Goal: Task Accomplishment & Management: Complete application form

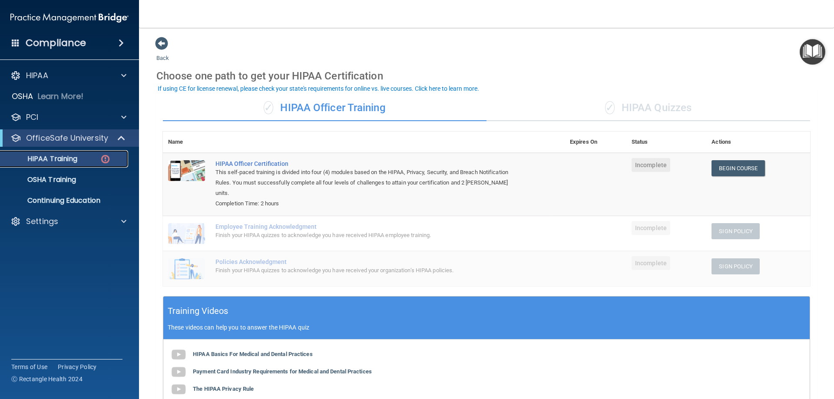
click at [88, 161] on div "HIPAA Training" at bounding box center [65, 159] width 119 height 9
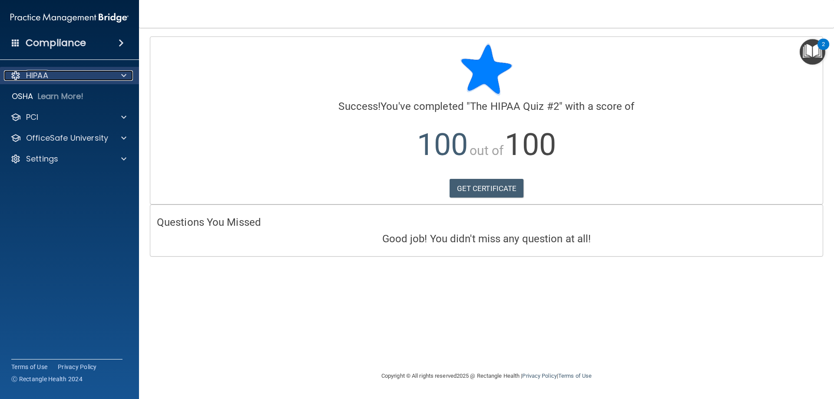
click at [73, 74] on div "HIPAA" at bounding box center [58, 75] width 108 height 10
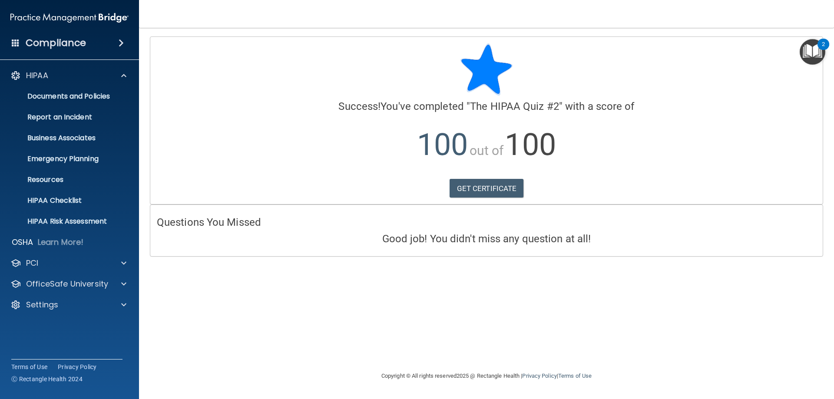
click at [74, 31] on div "Compliance" at bounding box center [70, 26] width 122 height 53
click at [76, 46] on h4 "Compliance" at bounding box center [56, 43] width 60 height 12
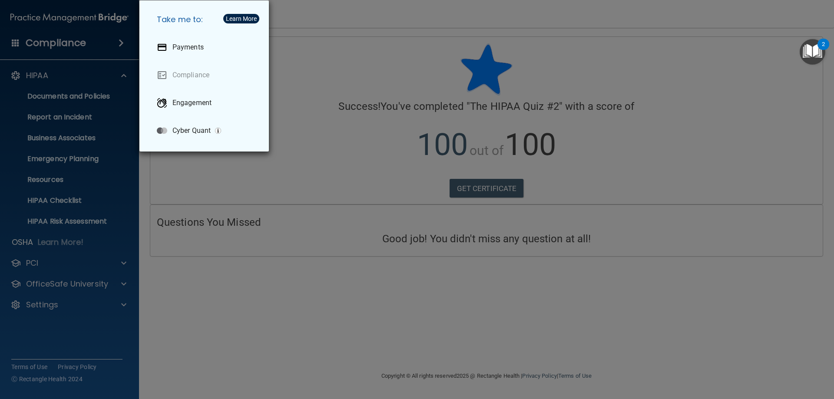
click at [93, 67] on div "Take me to: Payments Compliance Engagement Cyber Quant" at bounding box center [417, 199] width 834 height 399
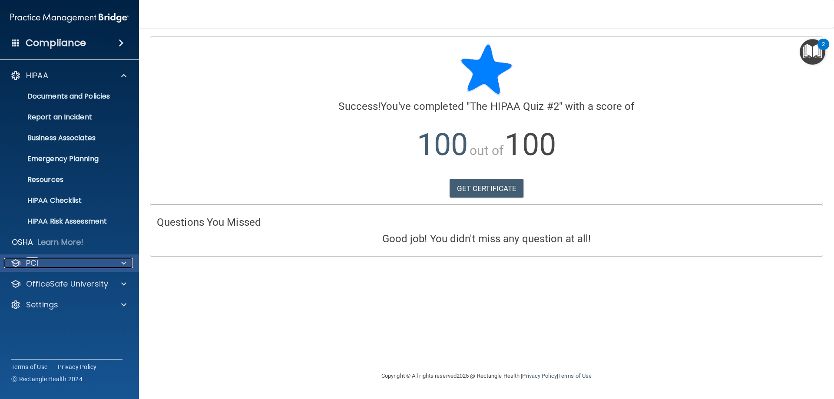
click at [46, 259] on div "PCI" at bounding box center [58, 263] width 108 height 10
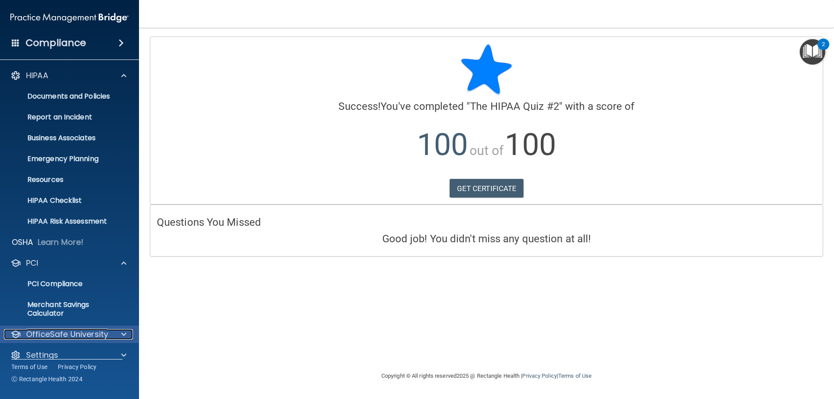
click at [52, 334] on p "OfficeSafe University" at bounding box center [67, 334] width 82 height 10
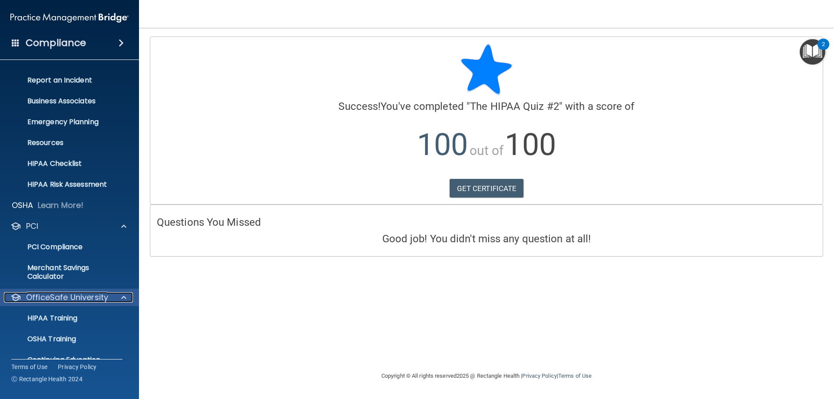
scroll to position [74, 0]
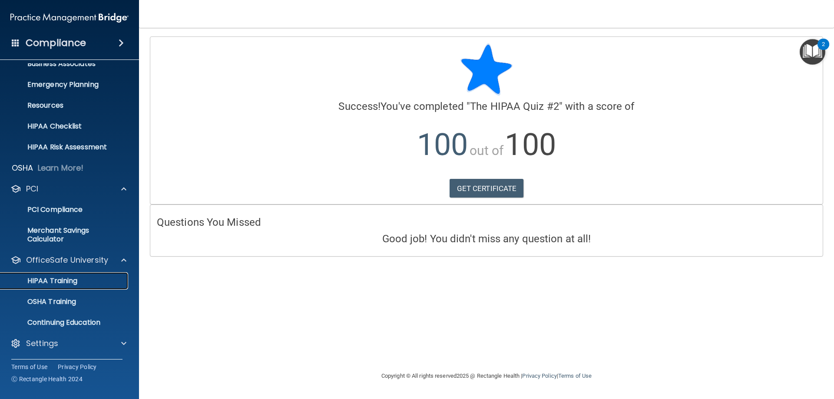
click at [59, 282] on p "HIPAA Training" at bounding box center [42, 281] width 72 height 9
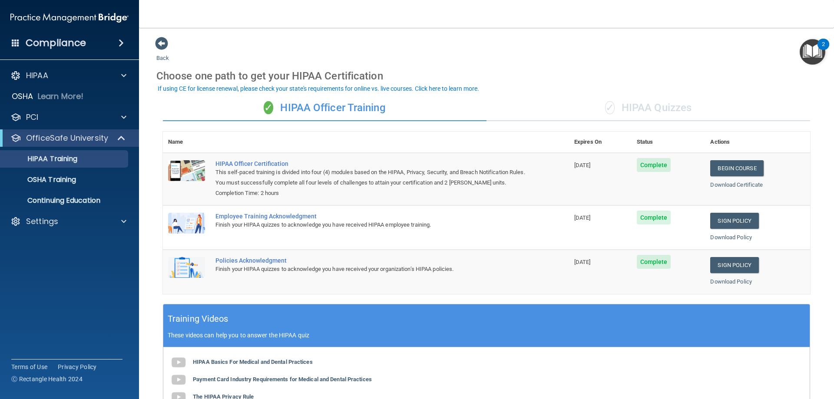
click at [605, 102] on span "✓" at bounding box center [610, 107] width 10 height 13
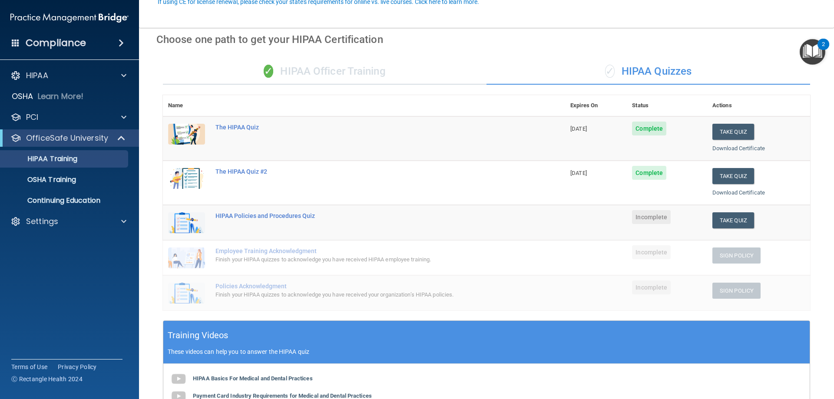
scroll to position [130, 0]
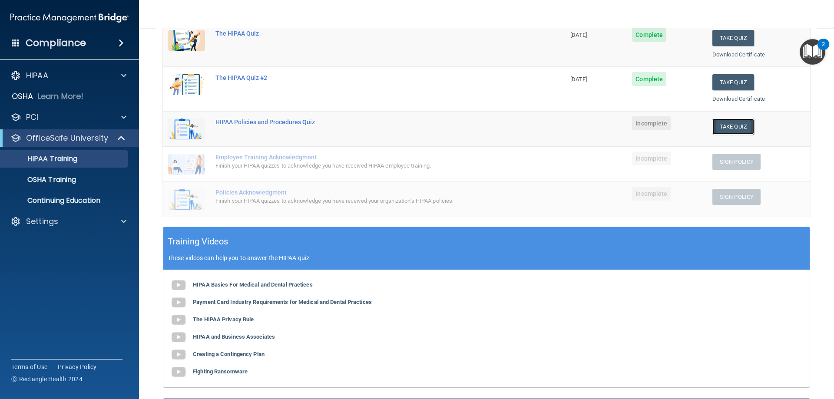
click at [726, 125] on button "Take Quiz" at bounding box center [734, 127] width 42 height 16
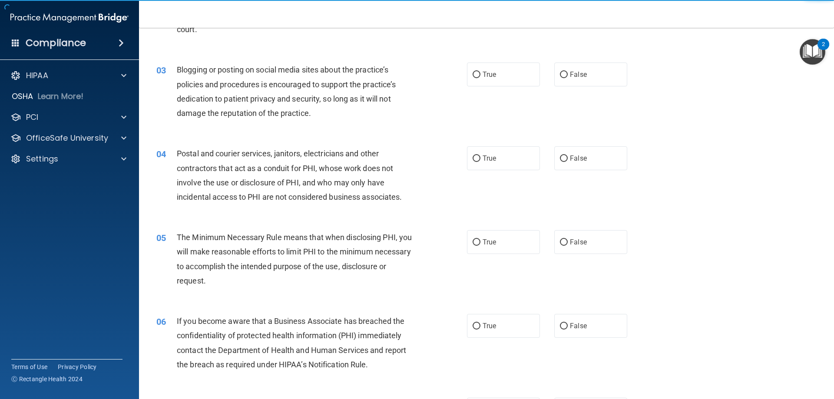
click at [486, 61] on div "03 Blogging or posting on social media sites about the practice’s policies and …" at bounding box center [487, 94] width 674 height 84
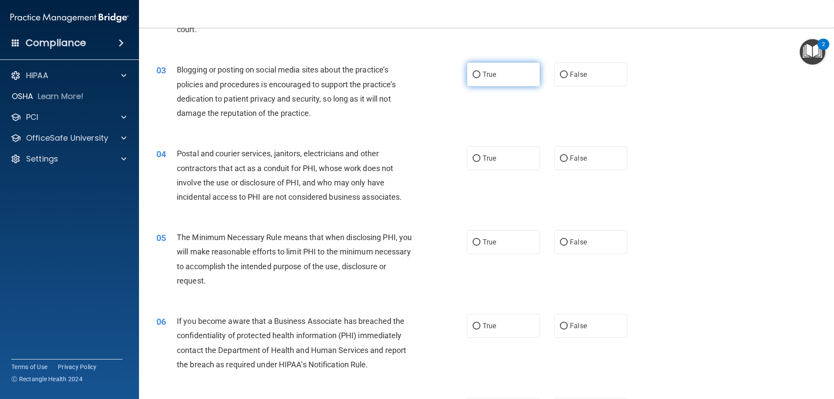
click at [488, 67] on label "True" at bounding box center [503, 75] width 73 height 24
click at [481, 72] on input "True" at bounding box center [477, 75] width 8 height 7
radio input "true"
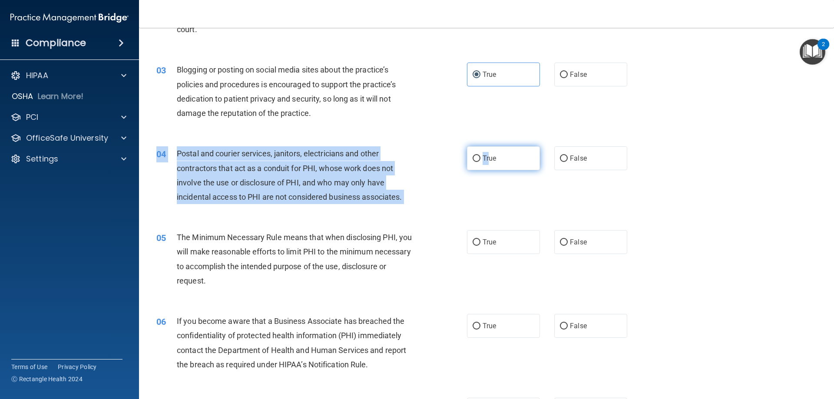
click at [487, 153] on div "04 Postal and courier services, janitors, electricians and other contractors th…" at bounding box center [487, 178] width 674 height 84
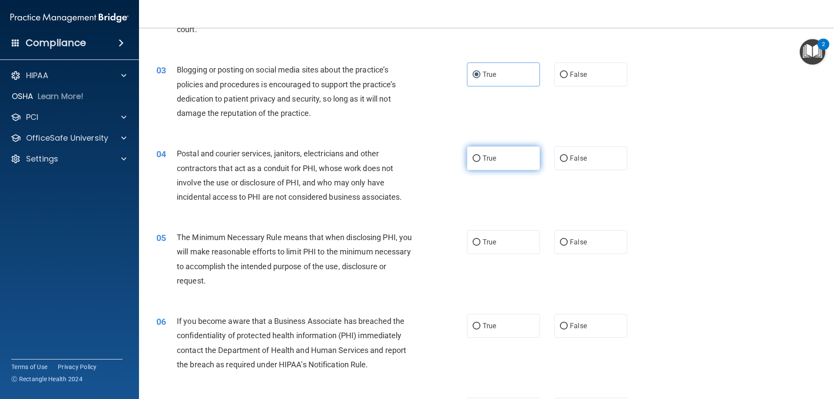
click at [493, 156] on span "True" at bounding box center [489, 158] width 13 height 8
click at [481, 156] on input "True" at bounding box center [477, 159] width 8 height 7
radio input "true"
click at [504, 238] on label "True" at bounding box center [503, 242] width 73 height 24
click at [481, 239] on input "True" at bounding box center [477, 242] width 8 height 7
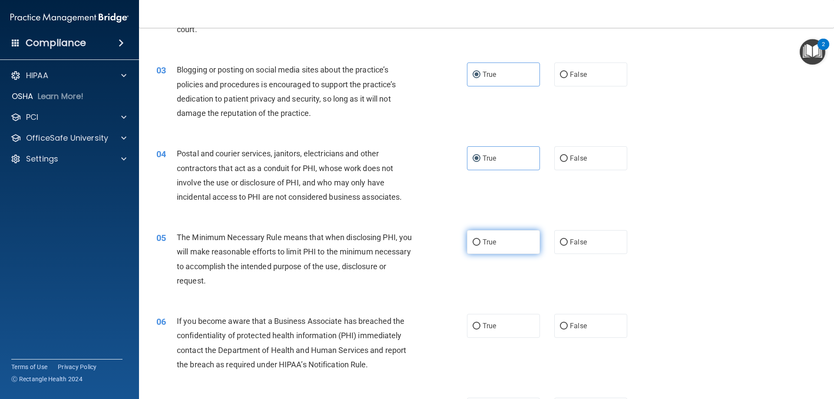
radio input "true"
click at [498, 340] on div "06 If you become aware that a Business Associate has breached the confidentiali…" at bounding box center [487, 345] width 674 height 84
click at [497, 328] on label "True" at bounding box center [503, 326] width 73 height 24
click at [481, 328] on input "True" at bounding box center [477, 326] width 8 height 7
radio input "true"
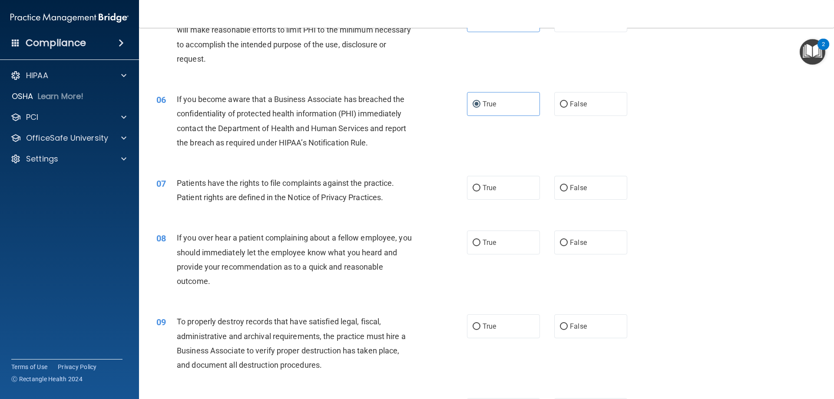
scroll to position [391, 0]
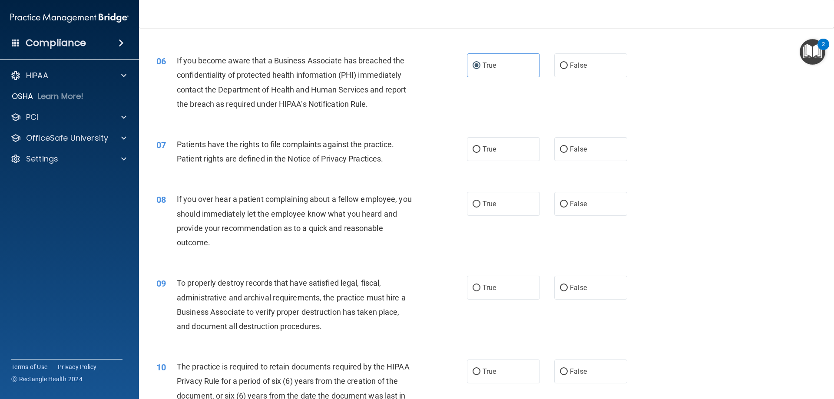
click at [490, 159] on label "True" at bounding box center [503, 149] width 73 height 24
click at [481, 153] on input "True" at bounding box center [477, 149] width 8 height 7
radio input "true"
drag, startPoint x: 493, startPoint y: 191, endPoint x: 497, endPoint y: 219, distance: 28.1
click at [494, 193] on div "08 If you over hear a patient complaining about a fellow employee, you should i…" at bounding box center [487, 223] width 674 height 84
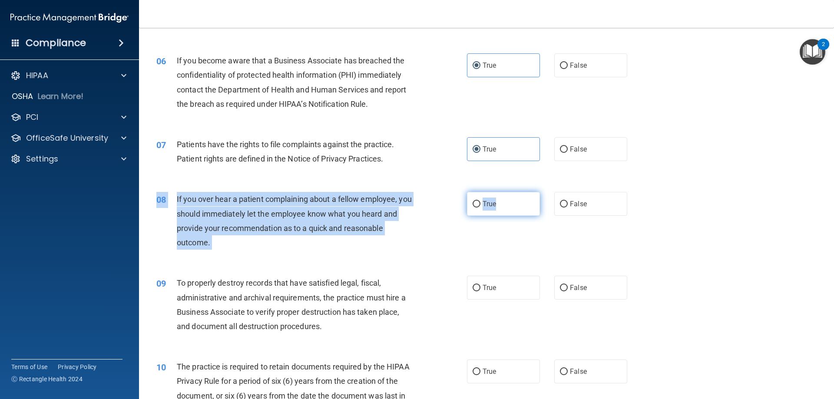
click at [490, 202] on span "True" at bounding box center [489, 204] width 13 height 8
click at [481, 202] on input "True" at bounding box center [477, 204] width 8 height 7
radio input "true"
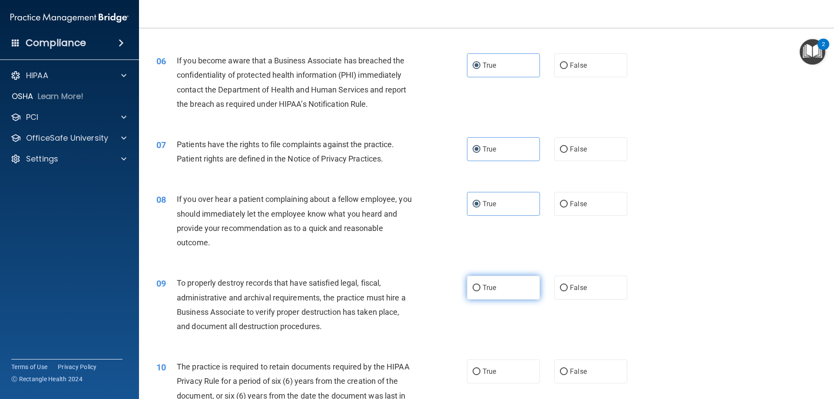
click at [482, 296] on label "True" at bounding box center [503, 288] width 73 height 24
click at [481, 292] on input "True" at bounding box center [477, 288] width 8 height 7
radio input "true"
click at [491, 373] on span "True" at bounding box center [489, 372] width 13 height 8
click at [481, 373] on input "True" at bounding box center [477, 372] width 8 height 7
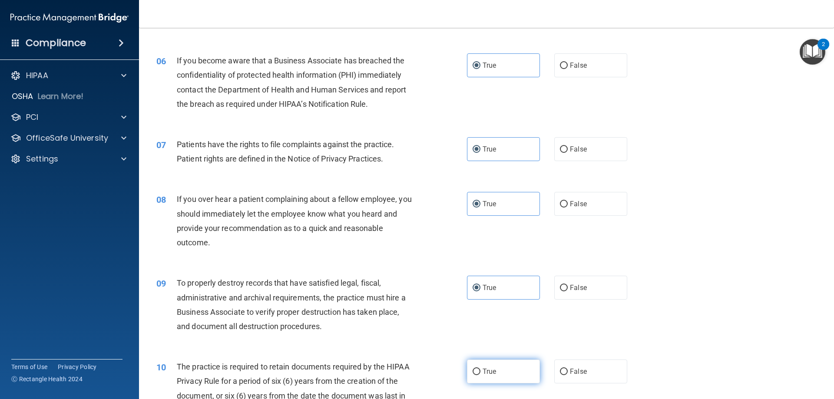
radio input "true"
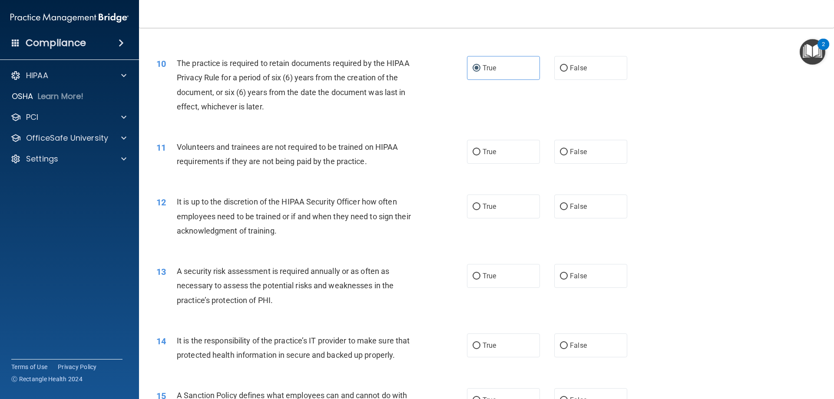
scroll to position [695, 0]
click at [488, 159] on label "True" at bounding box center [503, 152] width 73 height 24
click at [481, 155] on input "True" at bounding box center [477, 152] width 8 height 7
radio input "true"
click at [494, 205] on label "True" at bounding box center [503, 206] width 73 height 24
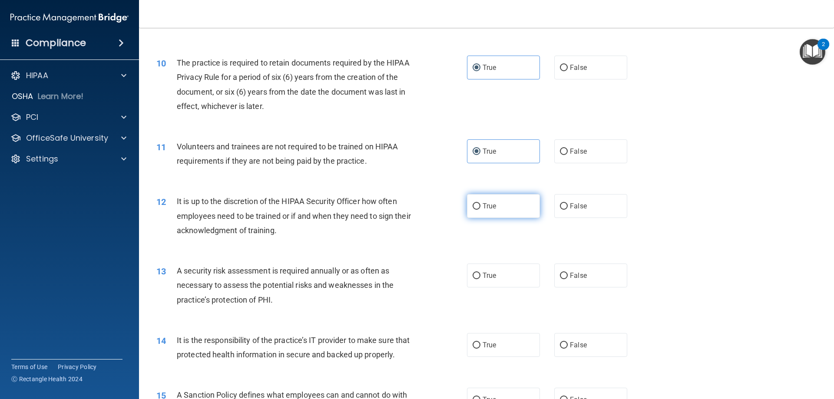
click at [481, 205] on input "True" at bounding box center [477, 206] width 8 height 7
radio input "true"
click at [486, 272] on span "True" at bounding box center [489, 276] width 13 height 8
click at [481, 273] on input "True" at bounding box center [477, 276] width 8 height 7
radio input "true"
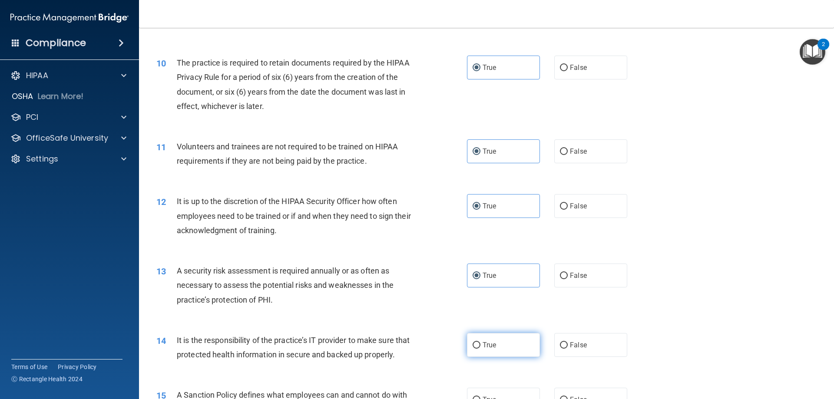
click at [477, 344] on input "True" at bounding box center [477, 345] width 8 height 7
radio input "true"
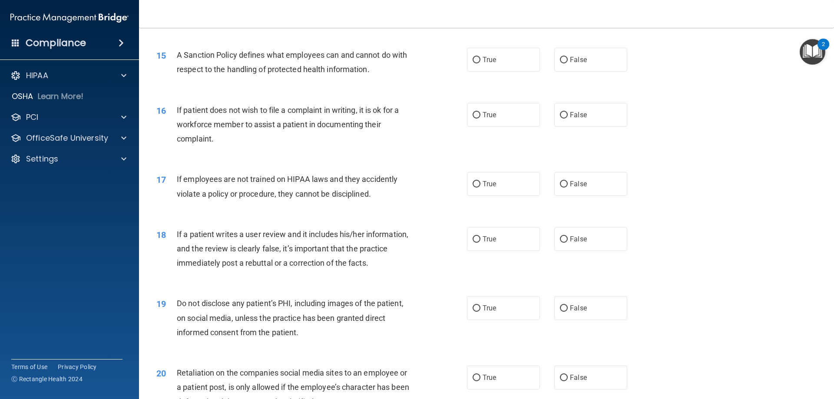
scroll to position [1043, 0]
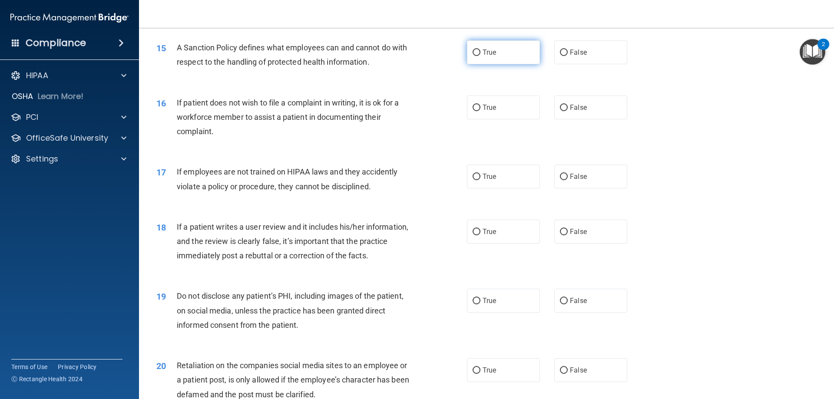
drag, startPoint x: 470, startPoint y: 64, endPoint x: 471, endPoint y: 70, distance: 5.7
click at [473, 56] on input "True" at bounding box center [477, 53] width 8 height 7
radio input "true"
drag, startPoint x: 479, startPoint y: 129, endPoint x: 479, endPoint y: 140, distance: 11.3
click at [479, 120] on label "True" at bounding box center [503, 108] width 73 height 24
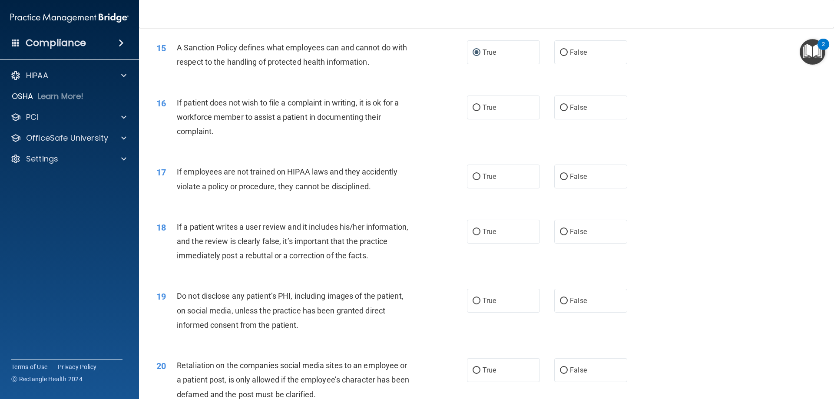
click at [479, 111] on input "True" at bounding box center [477, 108] width 8 height 7
radio input "true"
drag, startPoint x: 482, startPoint y: 196, endPoint x: 479, endPoint y: 206, distance: 10.2
click at [482, 189] on label "True" at bounding box center [503, 177] width 73 height 24
click at [481, 180] on input "True" at bounding box center [477, 177] width 8 height 7
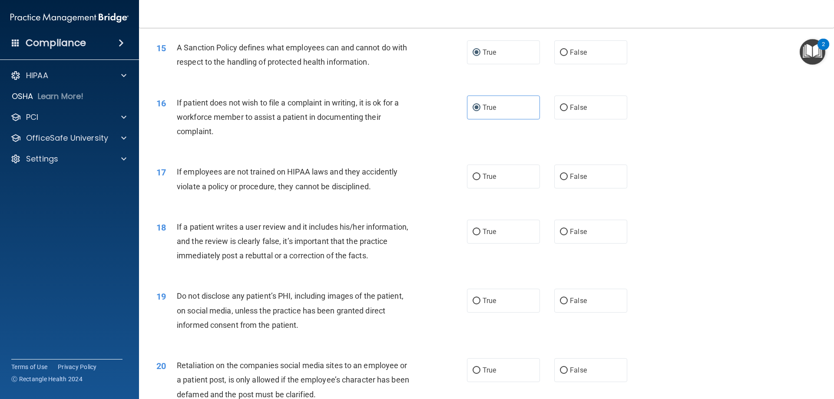
radio input "true"
drag, startPoint x: 477, startPoint y: 236, endPoint x: 478, endPoint y: 251, distance: 14.9
click at [477, 237] on label "True" at bounding box center [503, 232] width 73 height 24
click at [477, 236] on input "True" at bounding box center [477, 232] width 8 height 7
radio input "true"
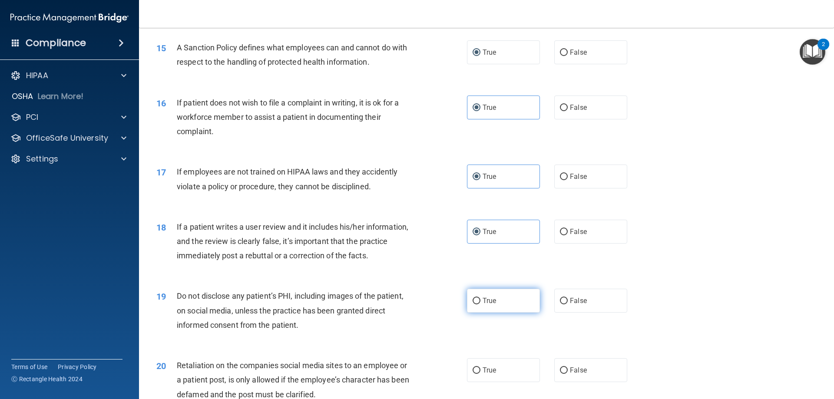
drag, startPoint x: 475, startPoint y: 300, endPoint x: 477, endPoint y: 327, distance: 27.0
click at [475, 316] on div "19 Do not disclose any patient’s PHI, including images of the patient, on socia…" at bounding box center [487, 313] width 674 height 70
click at [483, 305] on span "True" at bounding box center [489, 301] width 13 height 8
click at [481, 305] on input "True" at bounding box center [477, 301] width 8 height 7
radio input "true"
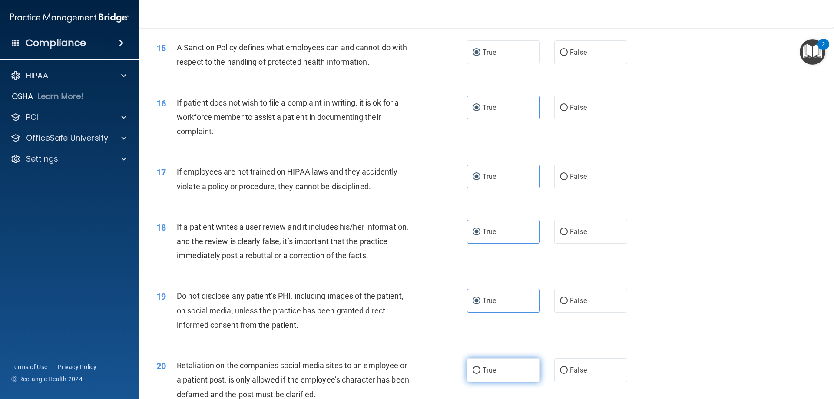
drag, startPoint x: 486, startPoint y: 387, endPoint x: 484, endPoint y: 382, distance: 5.3
click at [485, 375] on span "True" at bounding box center [489, 370] width 13 height 8
click at [481, 374] on input "True" at bounding box center [477, 371] width 8 height 7
radio input "true"
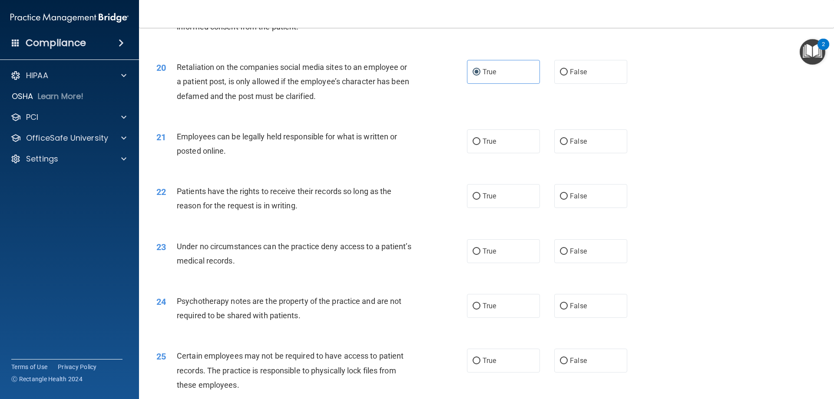
scroll to position [1347, 0]
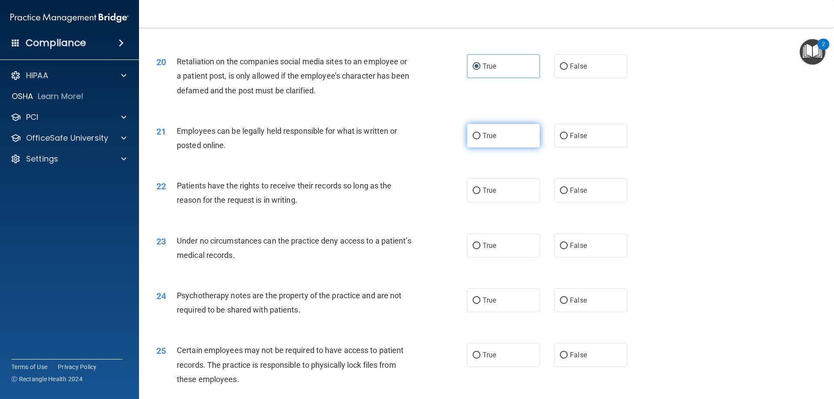
click at [485, 140] on span "True" at bounding box center [489, 136] width 13 height 8
click at [481, 140] on input "True" at bounding box center [477, 136] width 8 height 7
radio input "true"
click at [477, 194] on input "True" at bounding box center [477, 191] width 8 height 7
radio input "true"
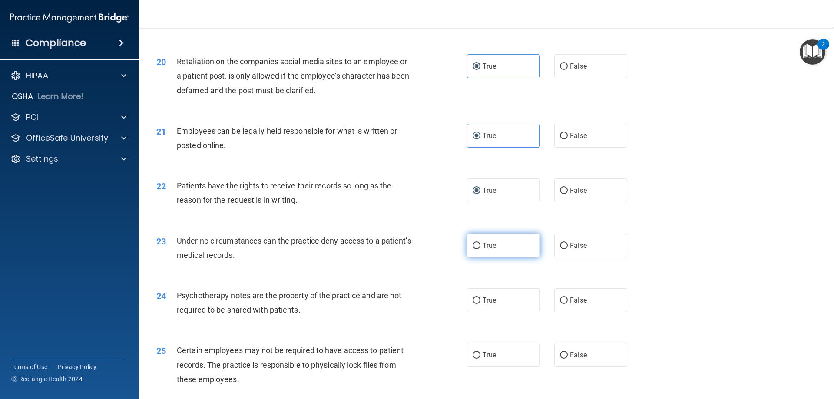
drag, startPoint x: 485, startPoint y: 257, endPoint x: 485, endPoint y: 268, distance: 11.3
click at [485, 250] on span "True" at bounding box center [489, 246] width 13 height 8
click at [481, 249] on input "True" at bounding box center [477, 246] width 8 height 7
radio input "true"
click at [480, 309] on label "True" at bounding box center [503, 301] width 73 height 24
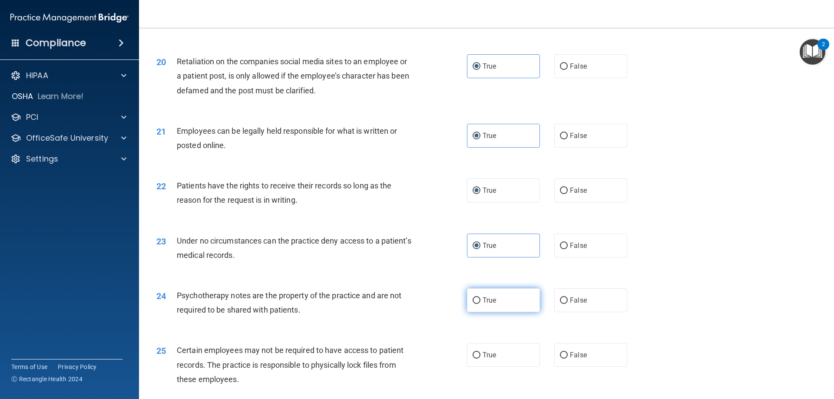
click at [480, 304] on input "True" at bounding box center [477, 301] width 8 height 7
radio input "true"
click at [486, 359] on span "True" at bounding box center [489, 355] width 13 height 8
click at [481, 359] on input "True" at bounding box center [477, 355] width 8 height 7
radio input "true"
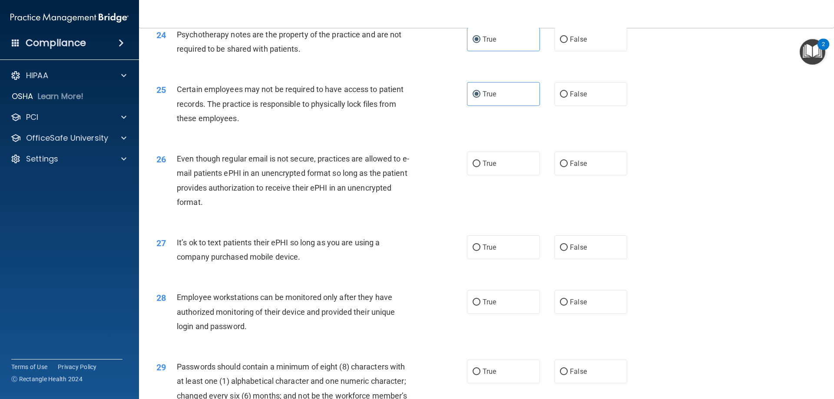
scroll to position [1608, 0]
click at [489, 174] on label "True" at bounding box center [503, 164] width 73 height 24
click at [481, 168] on input "True" at bounding box center [477, 164] width 8 height 7
radio input "true"
click at [478, 256] on label "True" at bounding box center [503, 248] width 73 height 24
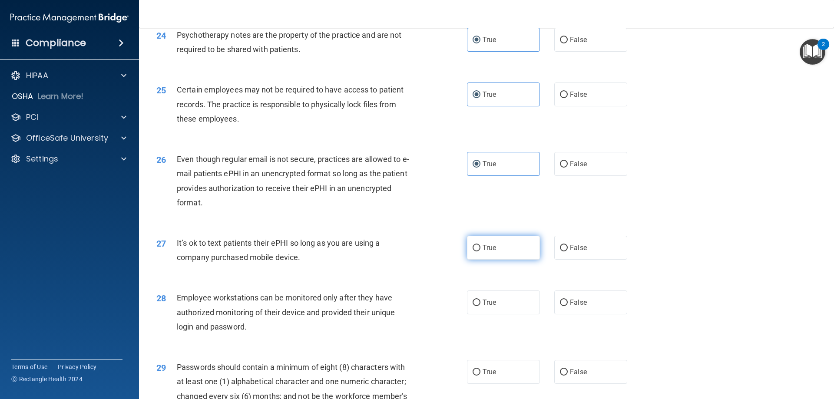
click at [478, 252] on input "True" at bounding box center [477, 248] width 8 height 7
radio input "true"
drag, startPoint x: 486, startPoint y: 318, endPoint x: 486, endPoint y: 331, distance: 13.0
click at [486, 307] on span "True" at bounding box center [489, 303] width 13 height 8
click at [481, 306] on input "True" at bounding box center [477, 303] width 8 height 7
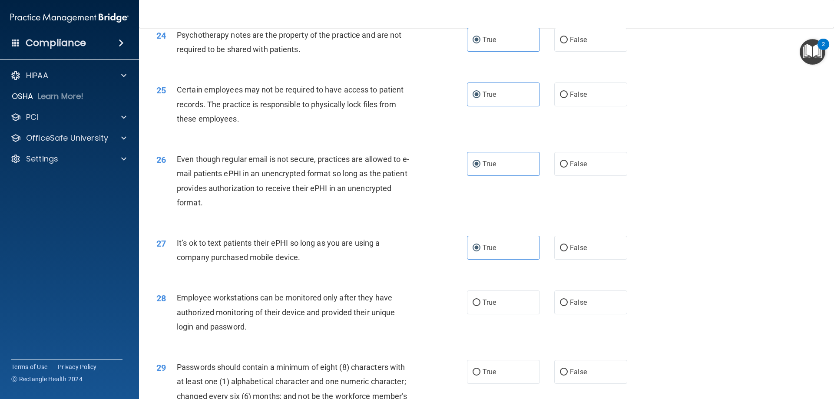
radio input "true"
click at [484, 376] on span "True" at bounding box center [489, 372] width 13 height 8
click at [481, 376] on input "True" at bounding box center [477, 372] width 8 height 7
radio input "true"
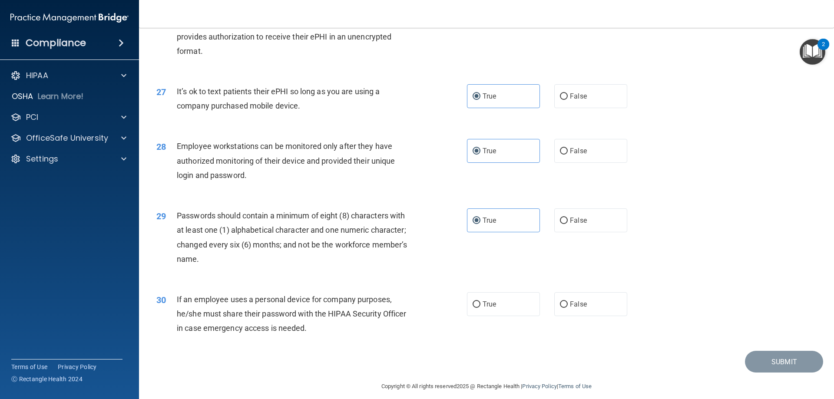
scroll to position [1782, 0]
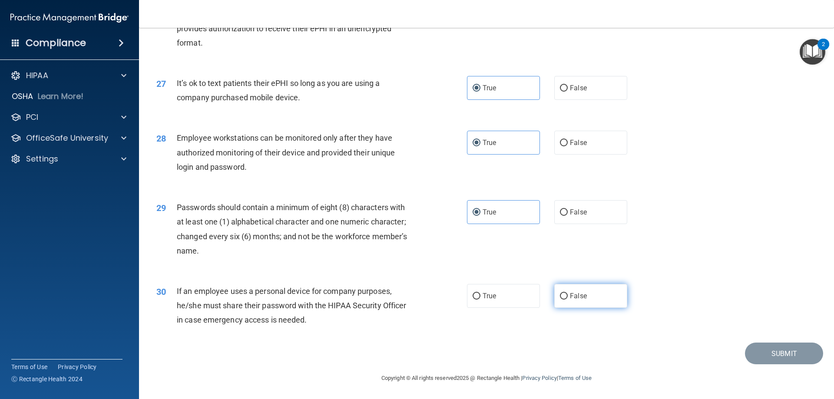
drag, startPoint x: 479, startPoint y: 291, endPoint x: 621, endPoint y: 301, distance: 142.4
click at [483, 291] on label "True" at bounding box center [503, 296] width 73 height 24
click at [498, 291] on label "True" at bounding box center [503, 296] width 73 height 24
click at [481, 293] on input "True" at bounding box center [477, 296] width 8 height 7
radio input "true"
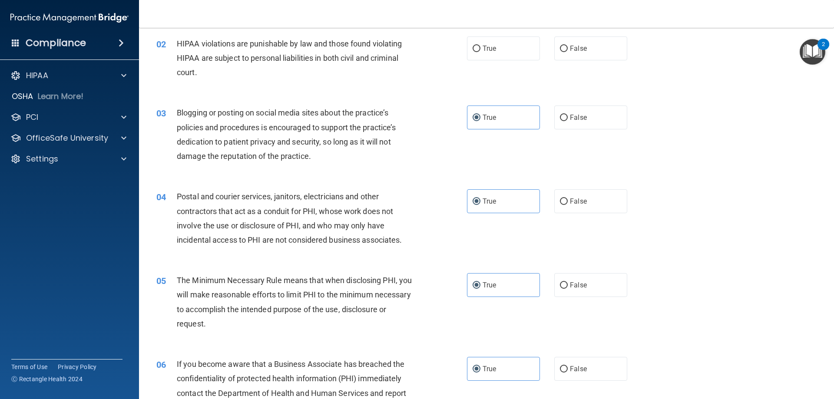
scroll to position [0, 0]
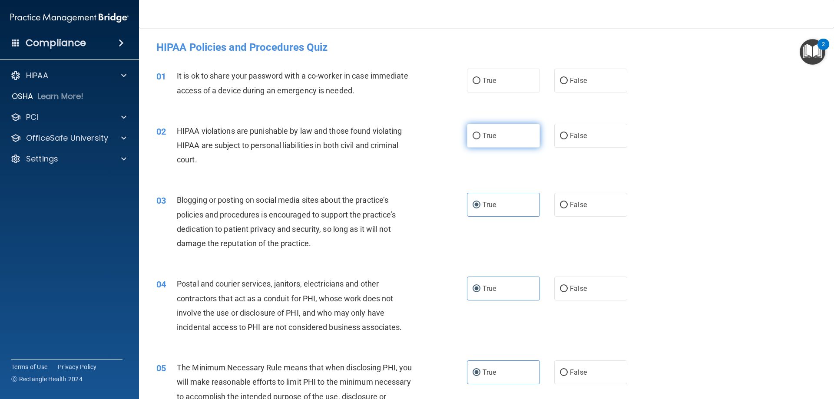
click at [492, 127] on label "True" at bounding box center [503, 136] width 73 height 24
click at [481, 133] on input "True" at bounding box center [477, 136] width 8 height 7
radio input "true"
drag, startPoint x: 474, startPoint y: 82, endPoint x: 478, endPoint y: 84, distance: 5.3
click at [474, 82] on input "True" at bounding box center [477, 81] width 8 height 7
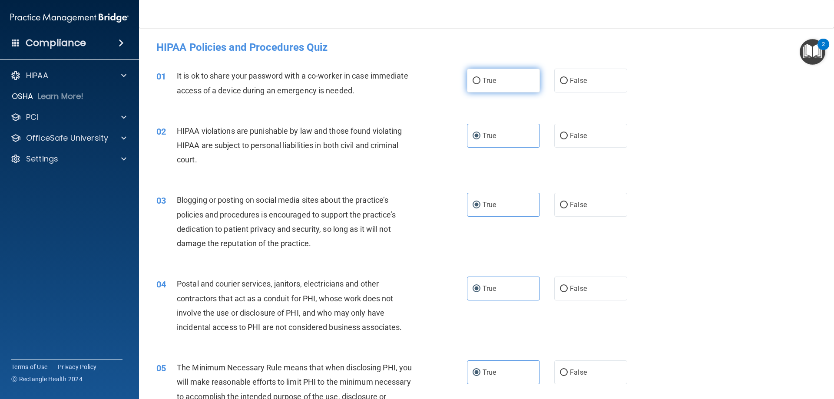
radio input "true"
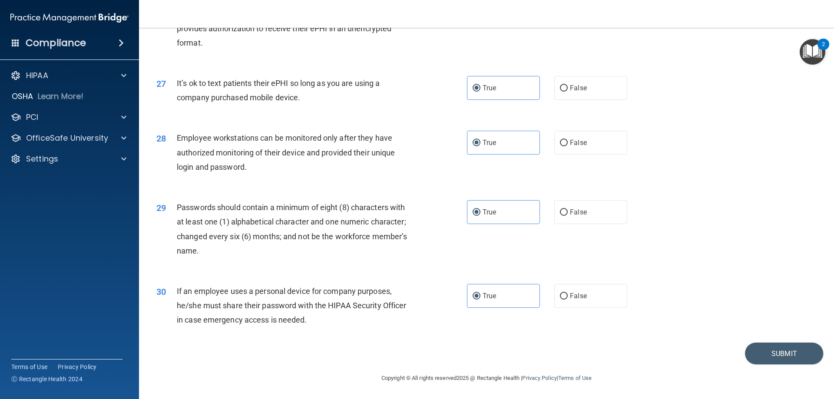
scroll to position [1782, 0]
click at [779, 345] on button "Submit" at bounding box center [784, 354] width 78 height 22
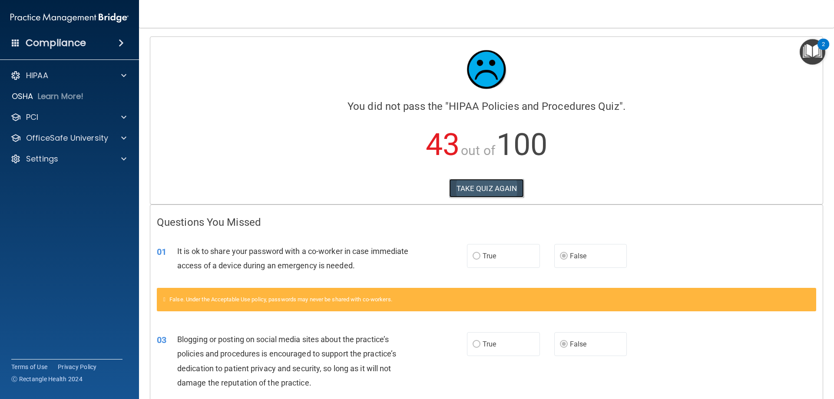
click at [473, 193] on button "TAKE QUIZ AGAIN" at bounding box center [486, 188] width 75 height 19
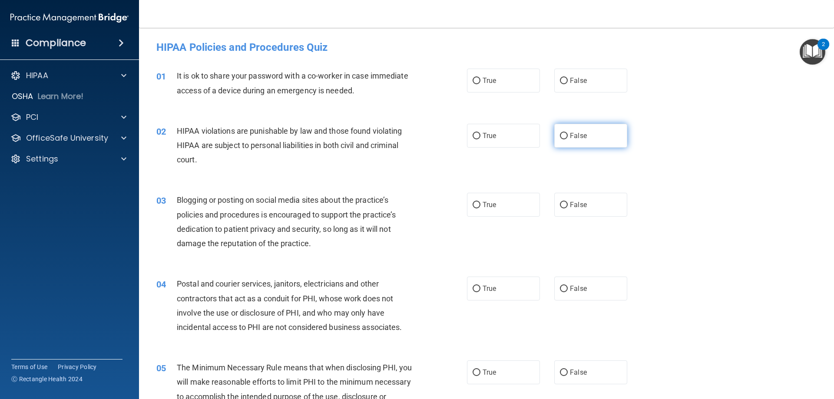
drag, startPoint x: 572, startPoint y: 83, endPoint x: 575, endPoint y: 147, distance: 64.0
click at [572, 83] on span "False" at bounding box center [578, 80] width 17 height 8
click at [568, 83] on input "False" at bounding box center [564, 81] width 8 height 7
radio input "true"
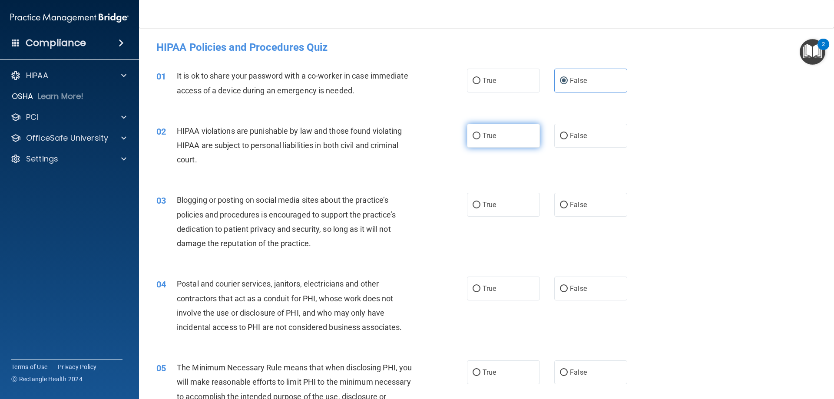
click at [486, 140] on label "True" at bounding box center [503, 136] width 73 height 24
click at [481, 140] on input "True" at bounding box center [477, 136] width 8 height 7
radio input "true"
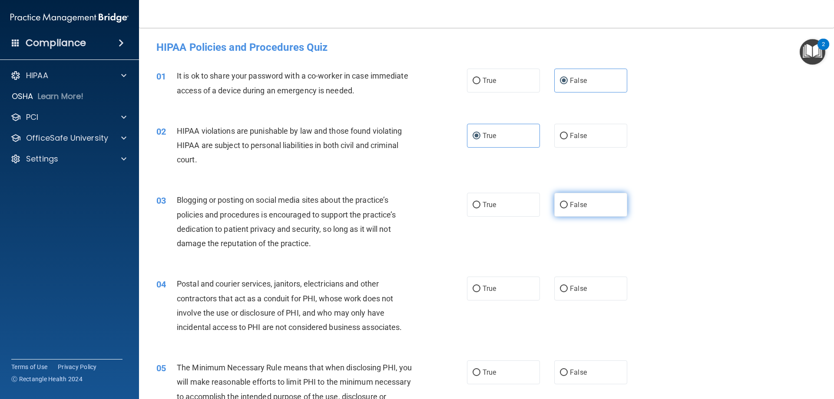
click at [571, 203] on span "False" at bounding box center [578, 205] width 17 height 8
click at [568, 203] on input "False" at bounding box center [564, 205] width 8 height 7
radio input "true"
click at [494, 296] on label "True" at bounding box center [503, 289] width 73 height 24
click at [481, 292] on input "True" at bounding box center [477, 289] width 8 height 7
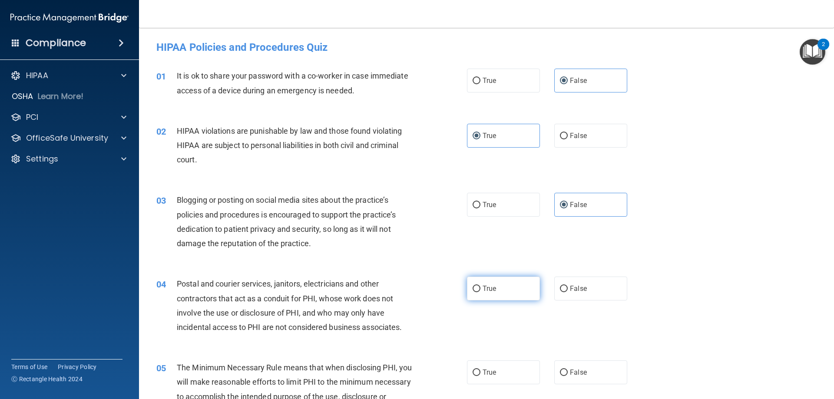
radio input "true"
click at [496, 375] on label "True" at bounding box center [503, 373] width 73 height 24
click at [481, 375] on input "True" at bounding box center [477, 373] width 8 height 7
radio input "true"
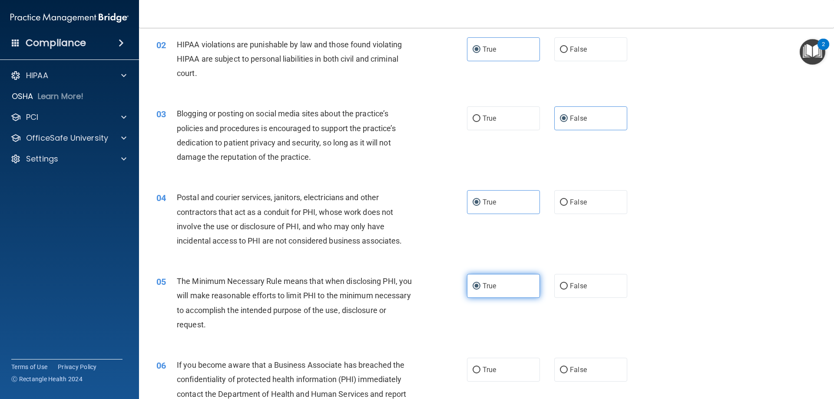
scroll to position [87, 0]
click at [578, 371] on span "False" at bounding box center [578, 369] width 17 height 8
click at [568, 371] on input "False" at bounding box center [564, 370] width 8 height 7
radio input "true"
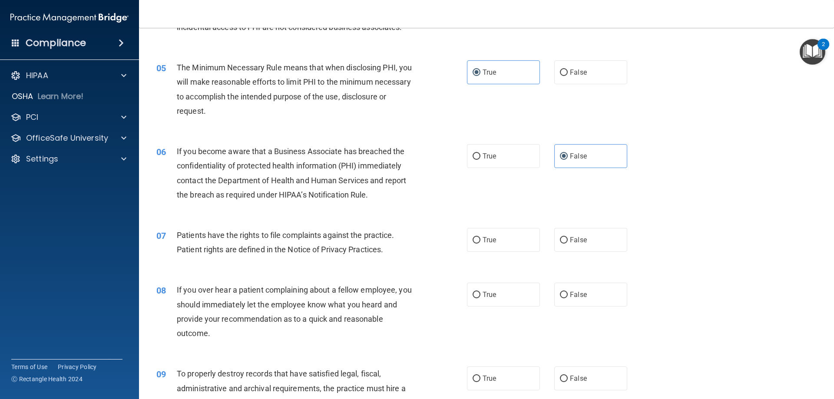
scroll to position [304, 0]
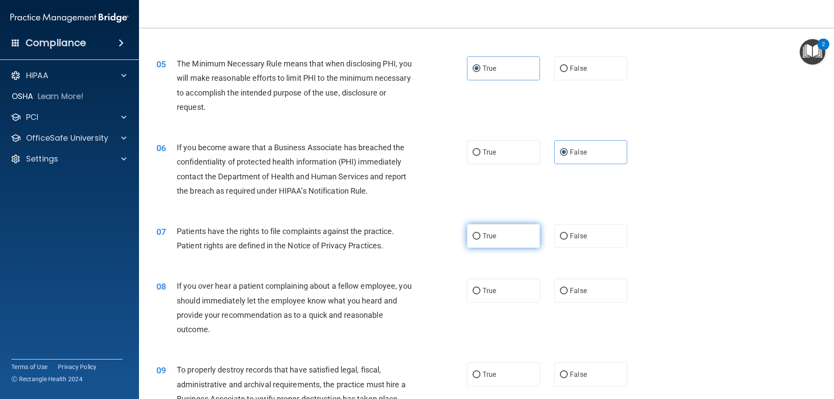
click at [528, 236] on label "True" at bounding box center [503, 236] width 73 height 24
click at [481, 236] on input "True" at bounding box center [477, 236] width 8 height 7
radio input "true"
click at [570, 292] on span "False" at bounding box center [578, 291] width 17 height 8
click at [568, 292] on input "False" at bounding box center [564, 291] width 8 height 7
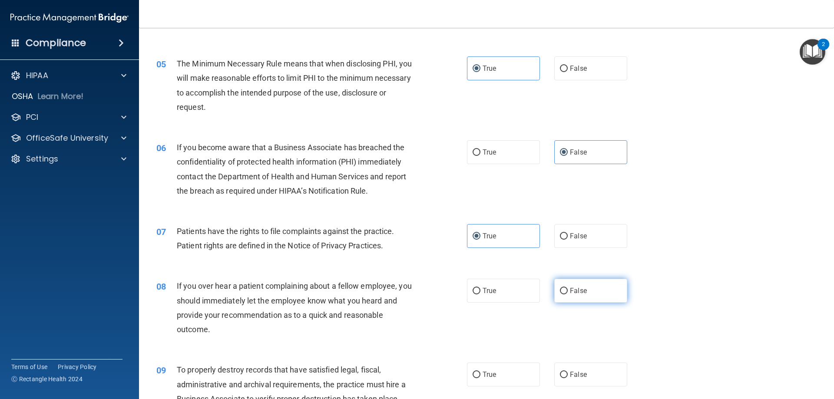
radio input "true"
click at [580, 372] on span "False" at bounding box center [578, 375] width 17 height 8
click at [568, 372] on input "False" at bounding box center [564, 375] width 8 height 7
radio input "true"
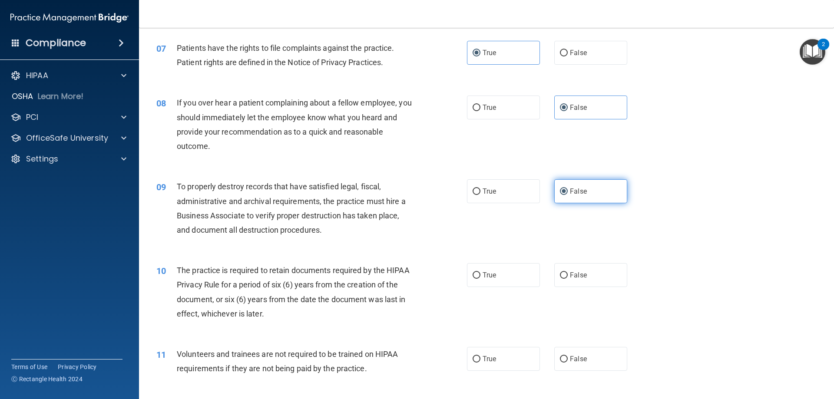
scroll to position [522, 0]
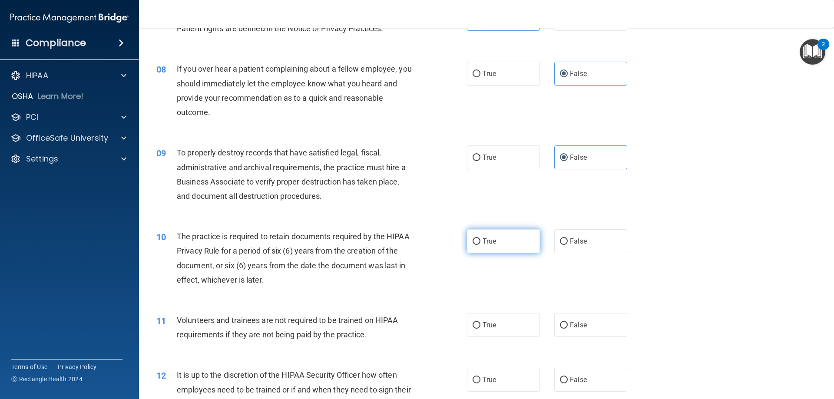
click at [509, 248] on label "True" at bounding box center [503, 241] width 73 height 24
click at [481, 245] on input "True" at bounding box center [477, 242] width 8 height 7
radio input "true"
click at [576, 327] on span "False" at bounding box center [578, 325] width 17 height 8
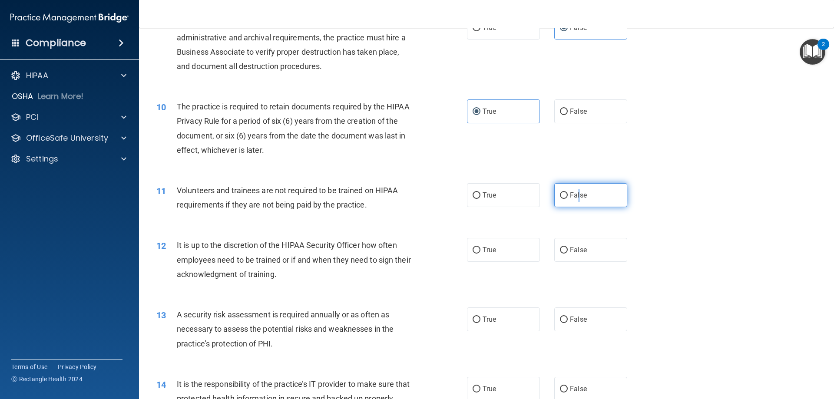
scroll to position [652, 0]
click at [566, 190] on label "False" at bounding box center [591, 195] width 73 height 24
click at [566, 192] on input "False" at bounding box center [564, 195] width 8 height 7
radio input "true"
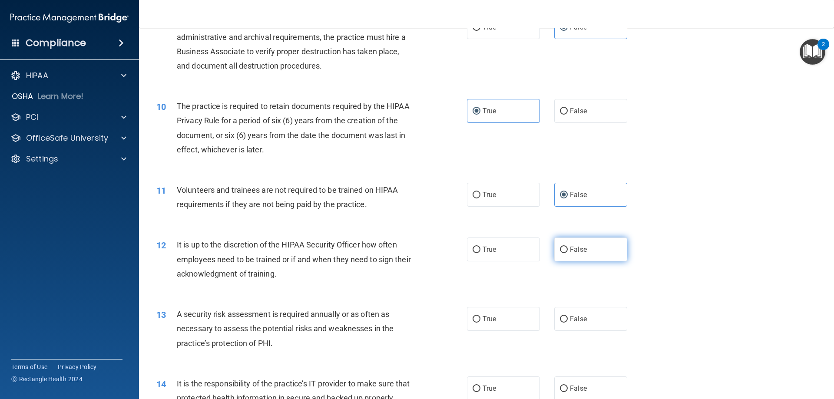
click at [594, 252] on label "False" at bounding box center [591, 250] width 73 height 24
click at [568, 252] on input "False" at bounding box center [564, 250] width 8 height 7
radio input "true"
click at [516, 323] on label "True" at bounding box center [503, 319] width 73 height 24
click at [481, 323] on input "True" at bounding box center [477, 319] width 8 height 7
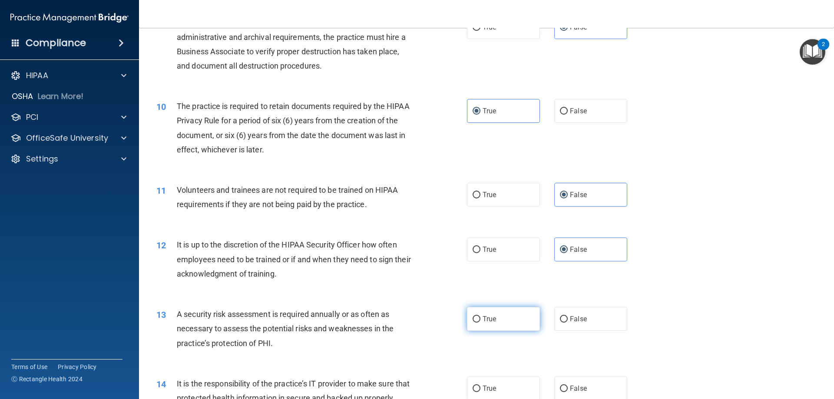
radio input "true"
click at [584, 391] on label "False" at bounding box center [591, 389] width 73 height 24
click at [568, 391] on input "False" at bounding box center [564, 389] width 8 height 7
radio input "true"
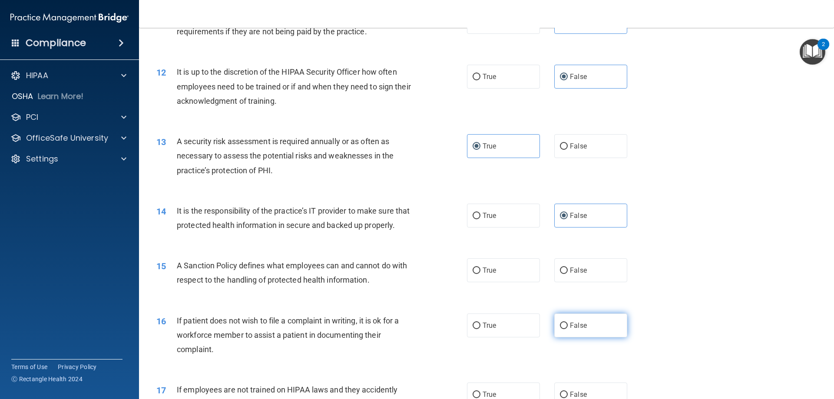
scroll to position [826, 0]
click at [570, 274] on span "False" at bounding box center [578, 270] width 17 height 8
click at [566, 273] on input "False" at bounding box center [564, 270] width 8 height 7
radio input "true"
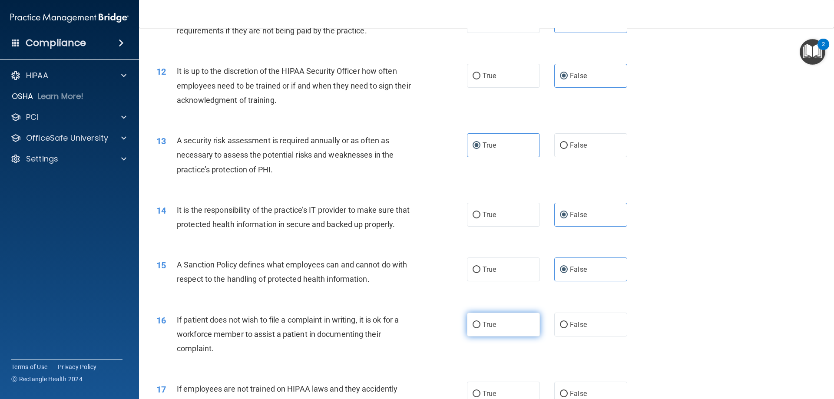
click at [498, 337] on label "True" at bounding box center [503, 325] width 73 height 24
click at [481, 329] on input "True" at bounding box center [477, 325] width 8 height 7
radio input "true"
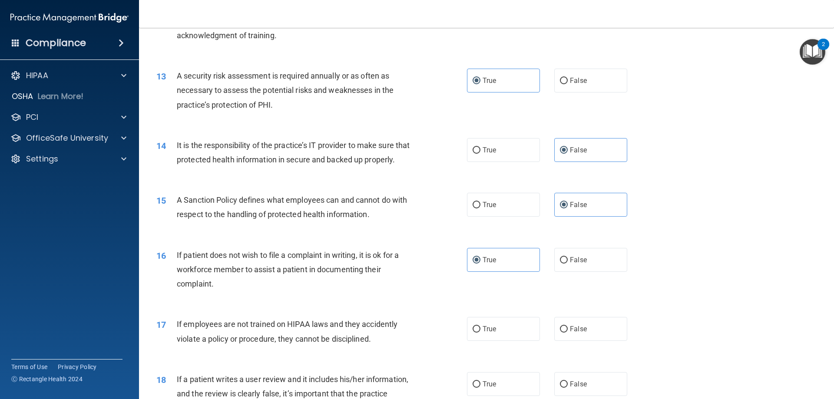
scroll to position [1043, 0]
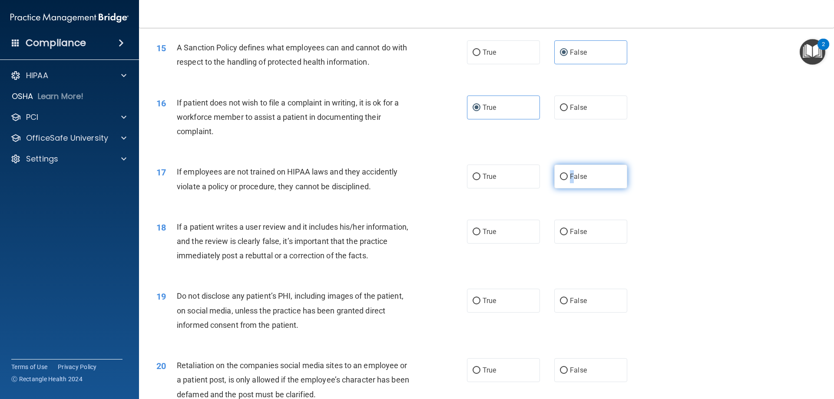
click at [570, 181] on span "False" at bounding box center [578, 177] width 17 height 8
click at [561, 180] on input "False" at bounding box center [564, 177] width 8 height 7
radio input "true"
click at [570, 236] on span "False" at bounding box center [578, 232] width 17 height 8
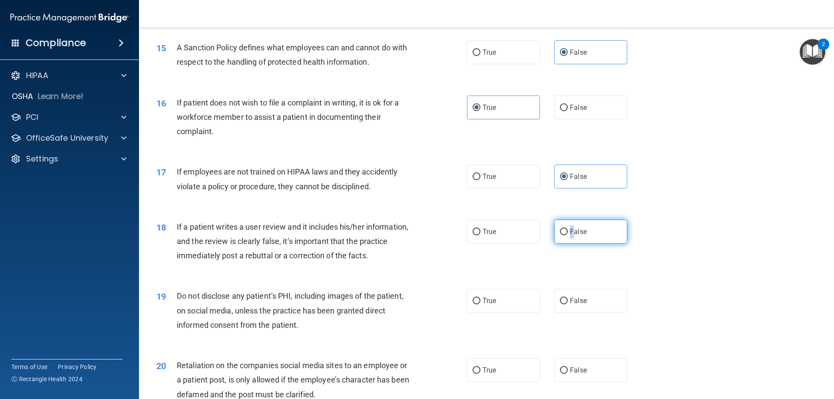
click at [561, 236] on input "False" at bounding box center [564, 232] width 8 height 7
radio input "true"
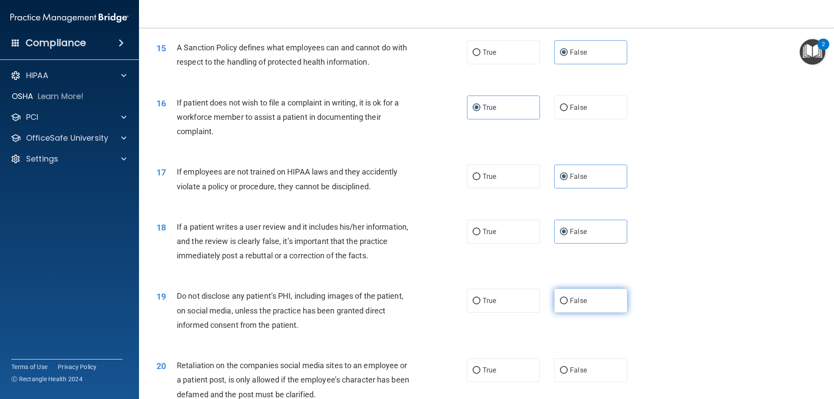
click at [567, 313] on label "False" at bounding box center [591, 301] width 73 height 24
click at [567, 305] on input "False" at bounding box center [564, 301] width 8 height 7
radio input "true"
click at [516, 313] on label "True" at bounding box center [503, 301] width 73 height 24
click at [481, 305] on input "True" at bounding box center [477, 301] width 8 height 7
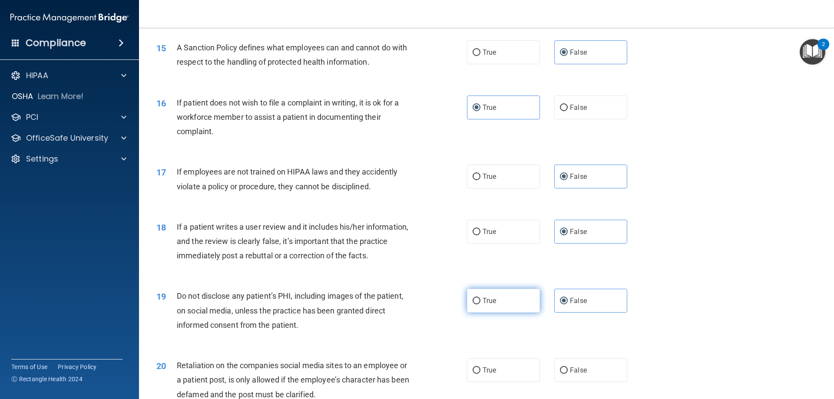
radio input "true"
radio input "false"
click at [573, 375] on span "False" at bounding box center [578, 370] width 17 height 8
click at [568, 374] on input "False" at bounding box center [564, 371] width 8 height 7
radio input "true"
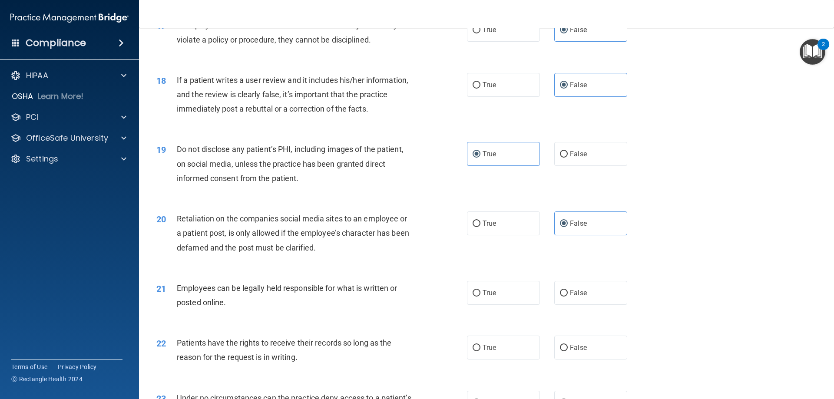
scroll to position [1217, 0]
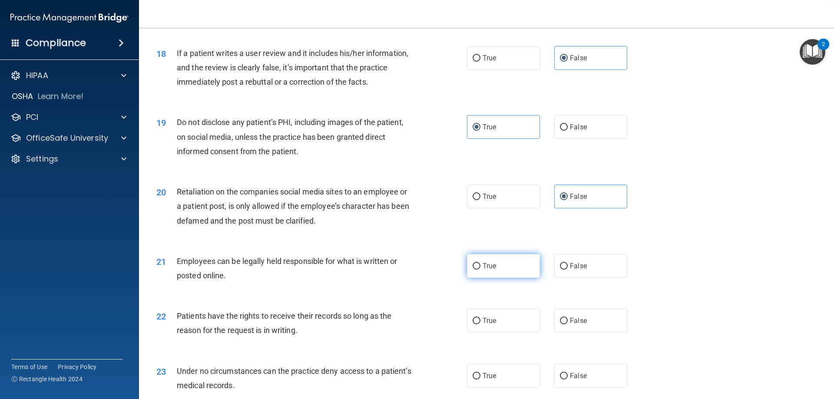
click at [505, 277] on label "True" at bounding box center [503, 266] width 73 height 24
click at [481, 270] on input "True" at bounding box center [477, 266] width 8 height 7
radio input "true"
click at [574, 325] on span "False" at bounding box center [578, 321] width 17 height 8
click at [568, 325] on input "False" at bounding box center [564, 321] width 8 height 7
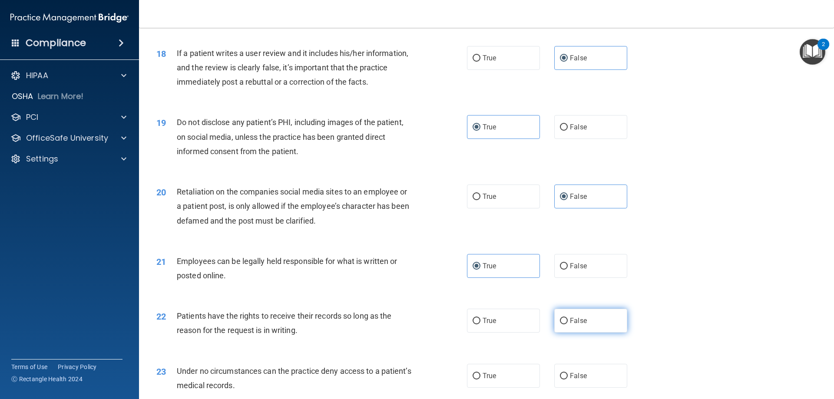
radio input "true"
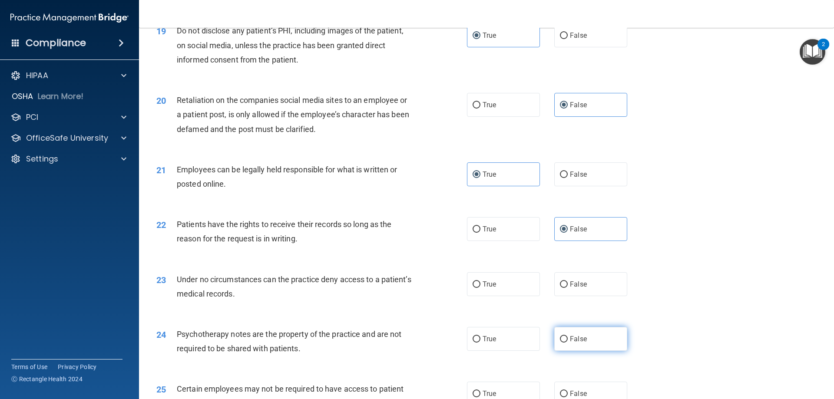
scroll to position [1347, 0]
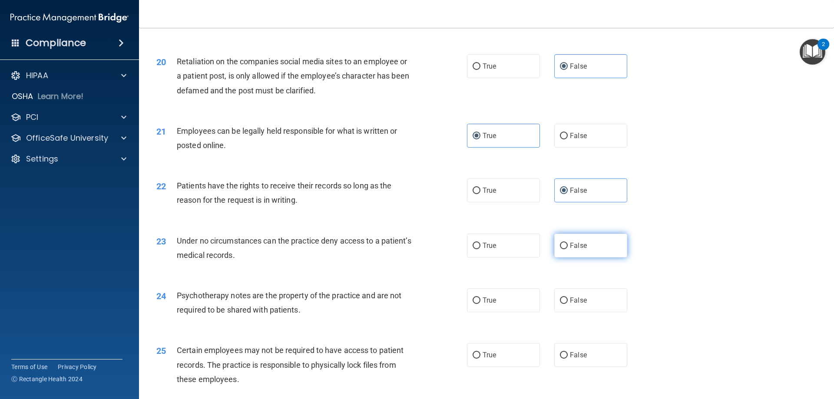
click at [583, 258] on label "False" at bounding box center [591, 246] width 73 height 24
click at [568, 249] on input "False" at bounding box center [564, 246] width 8 height 7
radio input "true"
click at [518, 312] on label "True" at bounding box center [503, 301] width 73 height 24
click at [481, 304] on input "True" at bounding box center [477, 301] width 8 height 7
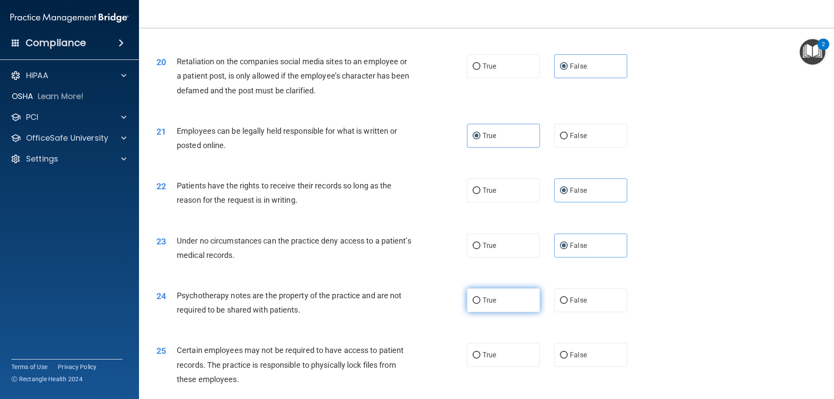
radio input "true"
click at [520, 367] on label "True" at bounding box center [503, 355] width 73 height 24
click at [481, 359] on input "True" at bounding box center [477, 355] width 8 height 7
radio input "true"
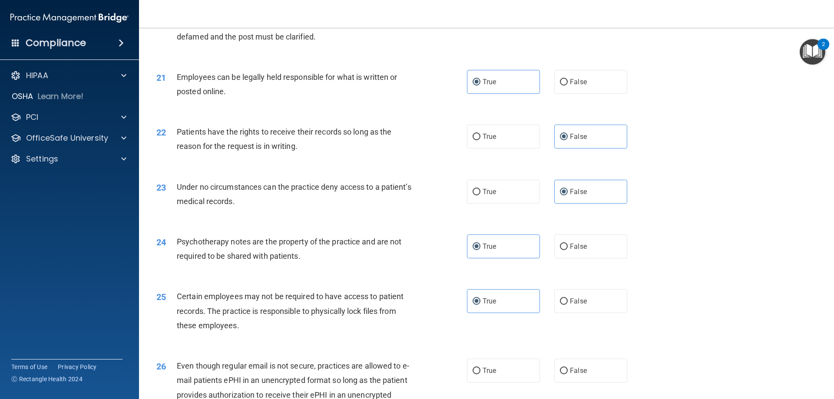
scroll to position [1521, 0]
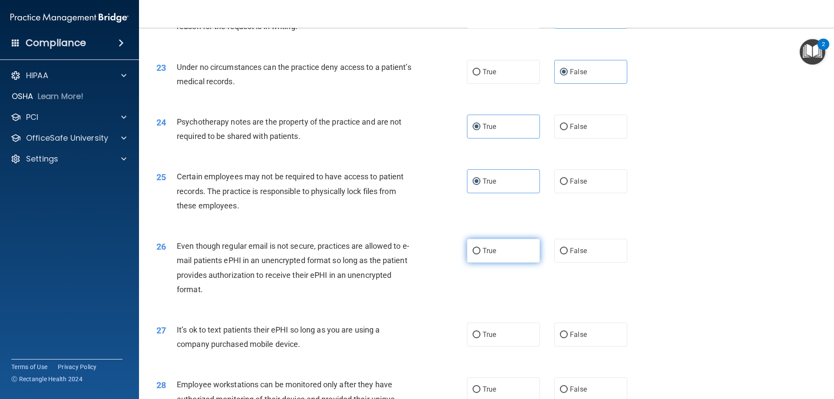
click at [506, 263] on label "True" at bounding box center [503, 251] width 73 height 24
click at [481, 255] on input "True" at bounding box center [477, 251] width 8 height 7
radio input "true"
click at [577, 344] on label "False" at bounding box center [591, 335] width 73 height 24
click at [568, 339] on input "False" at bounding box center [564, 335] width 8 height 7
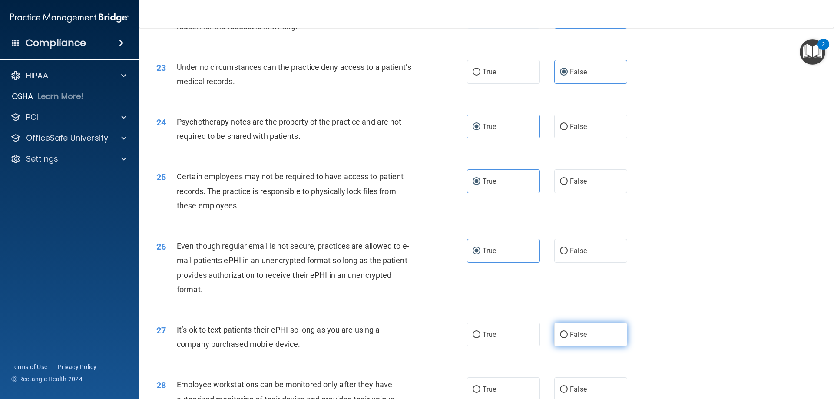
radio input "true"
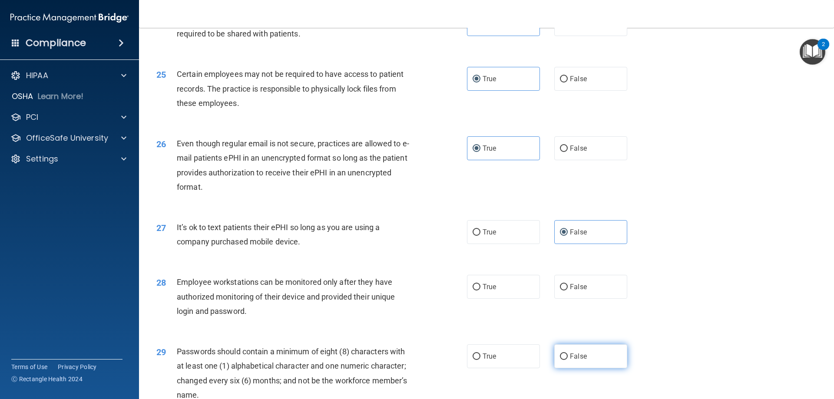
scroll to position [1651, 0]
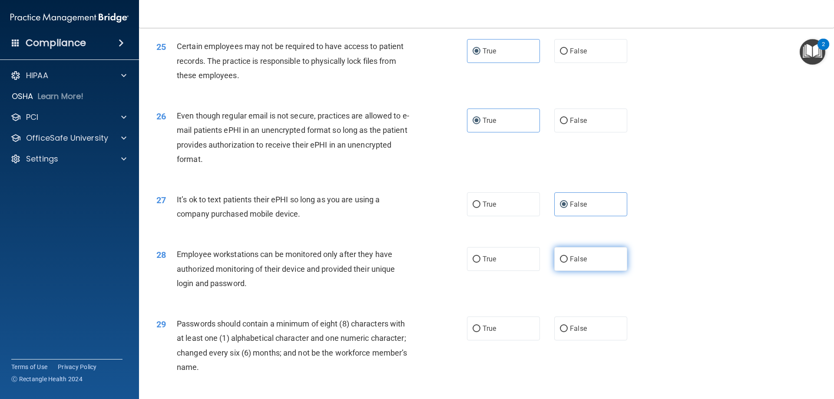
click at [586, 271] on label "False" at bounding box center [591, 259] width 73 height 24
click at [568, 263] on input "False" at bounding box center [564, 259] width 8 height 7
radio input "true"
click at [510, 341] on label "True" at bounding box center [503, 329] width 73 height 24
click at [481, 332] on input "True" at bounding box center [477, 329] width 8 height 7
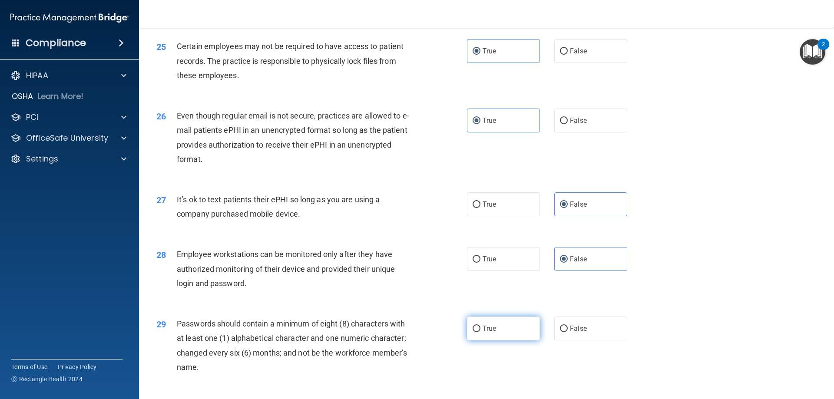
radio input "true"
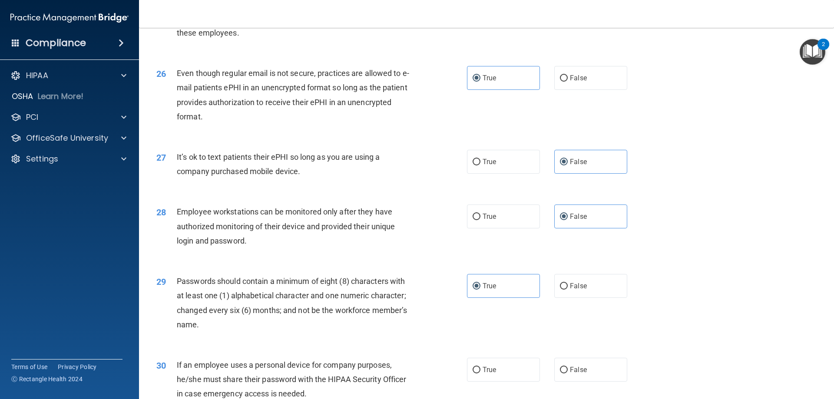
scroll to position [1782, 0]
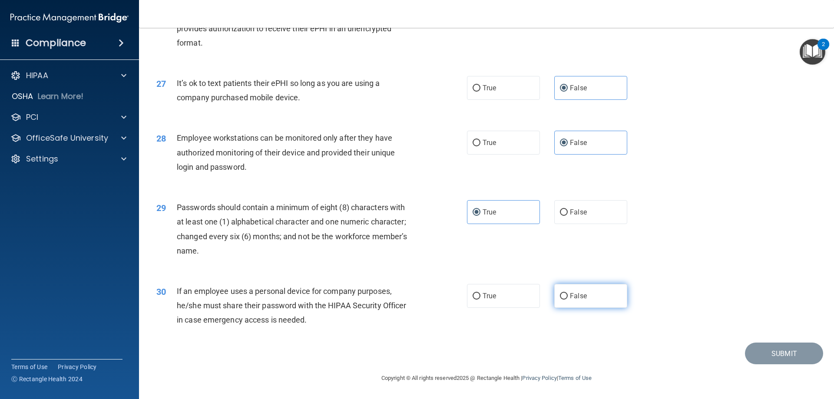
click at [573, 302] on label "False" at bounding box center [591, 296] width 73 height 24
click at [568, 300] on input "False" at bounding box center [564, 296] width 8 height 7
radio input "true"
click at [748, 352] on button "Submit" at bounding box center [784, 354] width 78 height 22
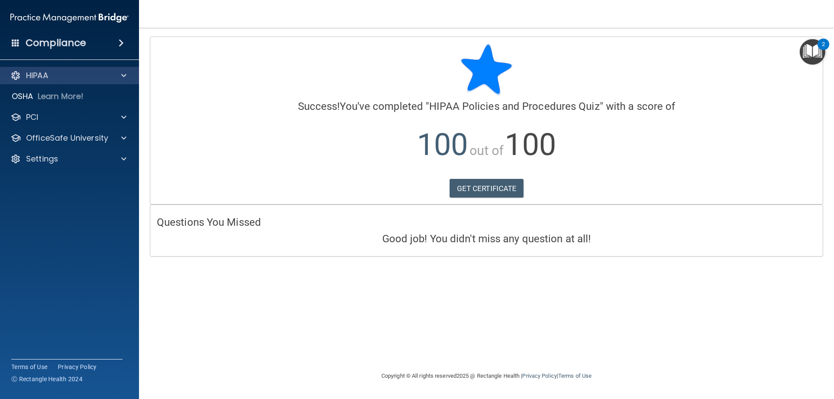
click at [75, 70] on div "HIPAA" at bounding box center [70, 75] width 140 height 17
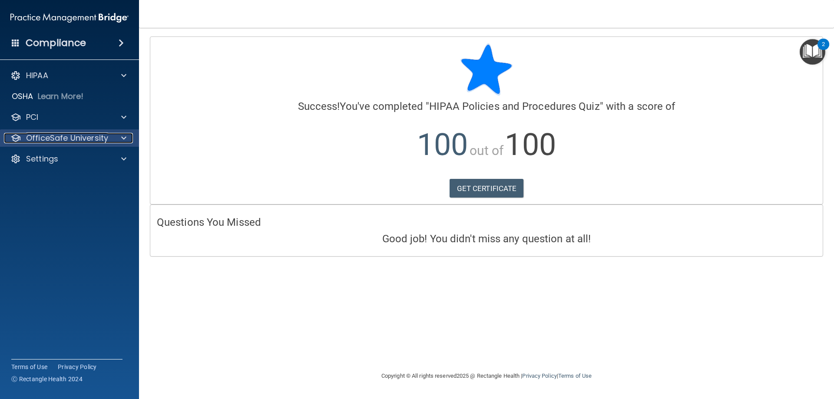
click at [75, 140] on p "OfficeSafe University" at bounding box center [67, 138] width 82 height 10
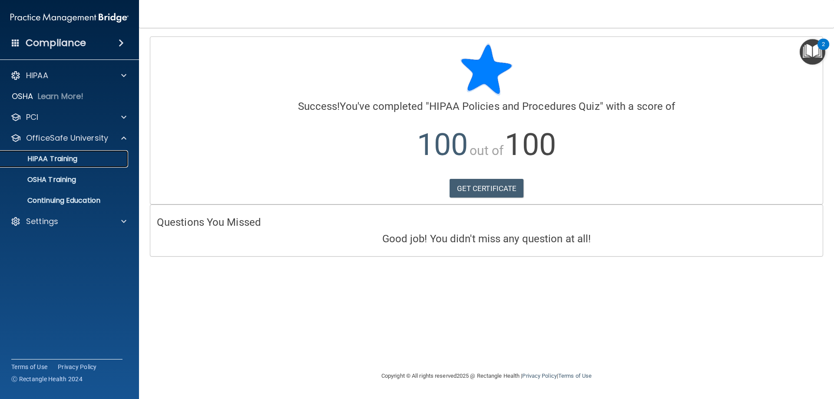
click at [80, 160] on div "HIPAA Training" at bounding box center [65, 159] width 119 height 9
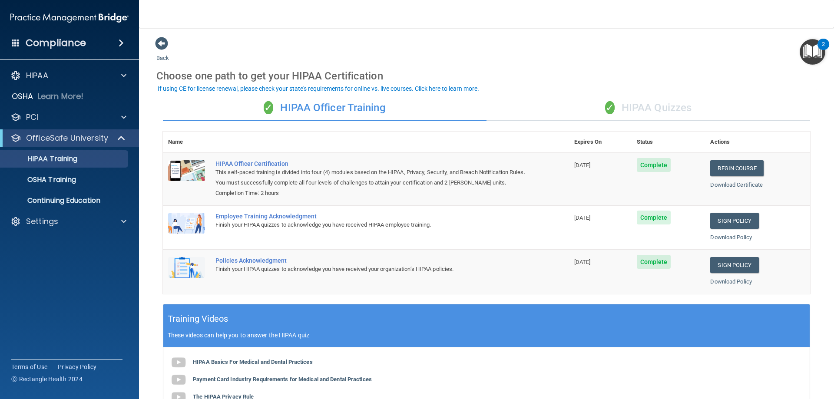
click at [678, 105] on div "✓ HIPAA Quizzes" at bounding box center [649, 108] width 324 height 26
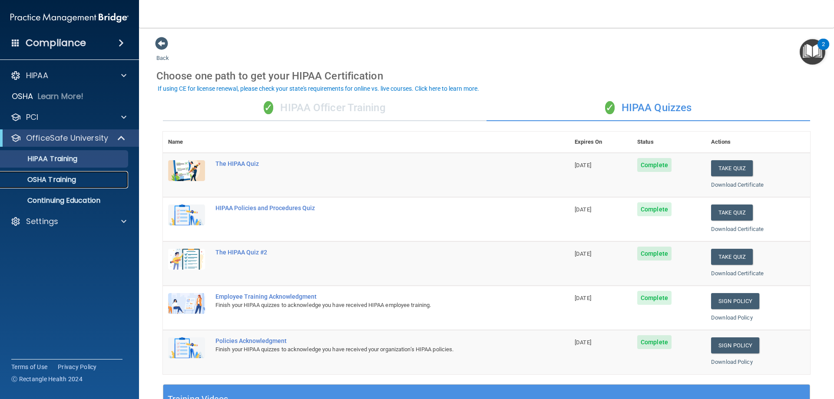
click at [51, 183] on p "OSHA Training" at bounding box center [41, 180] width 70 height 9
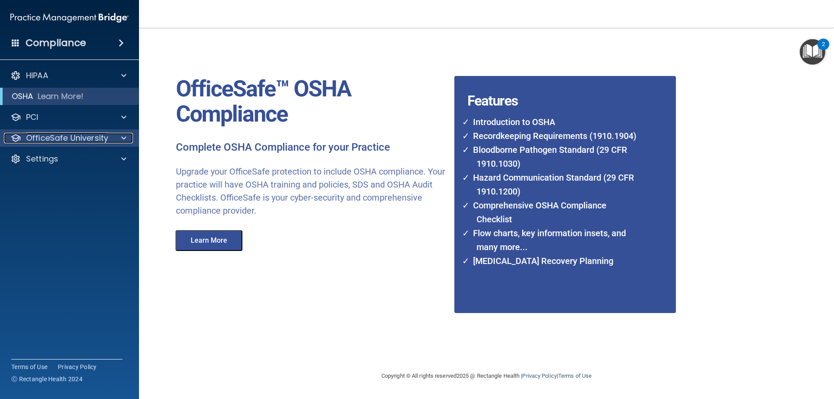
click at [59, 138] on p "OfficeSafe University" at bounding box center [67, 138] width 82 height 10
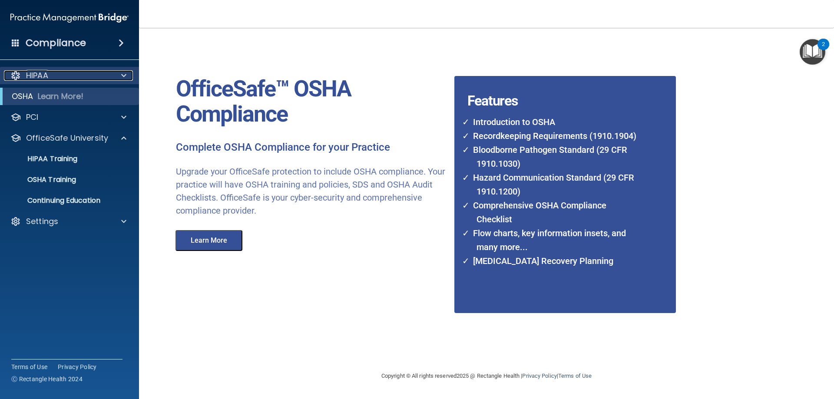
click at [63, 78] on div "HIPAA" at bounding box center [58, 75] width 108 height 10
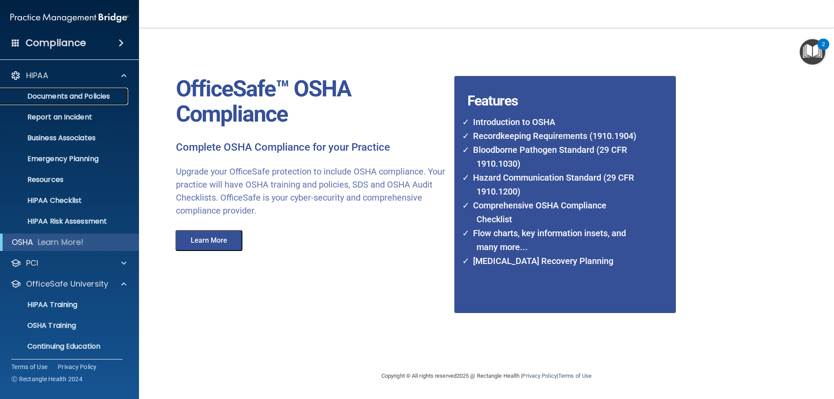
click at [70, 103] on link "Documents and Policies" at bounding box center [59, 96] width 137 height 17
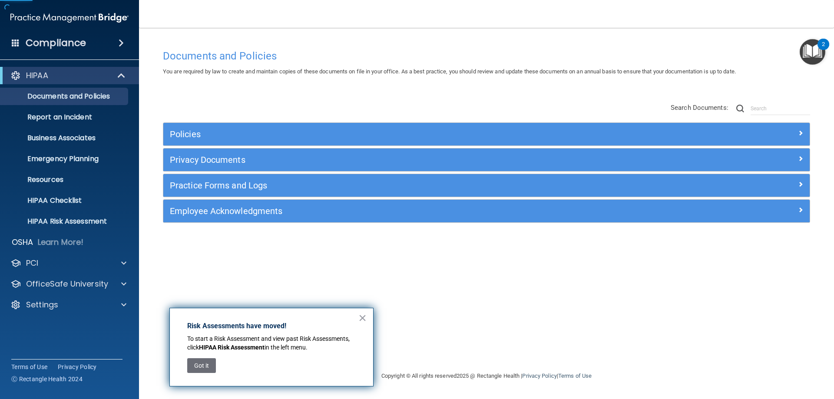
click at [358, 319] on div "× Risk Assessments have moved! To start a Risk Assessment and view past Risk As…" at bounding box center [271, 347] width 204 height 79
click at [31, 112] on link "Report an Incident" at bounding box center [59, 117] width 137 height 17
